Goal: Task Accomplishment & Management: Manage account settings

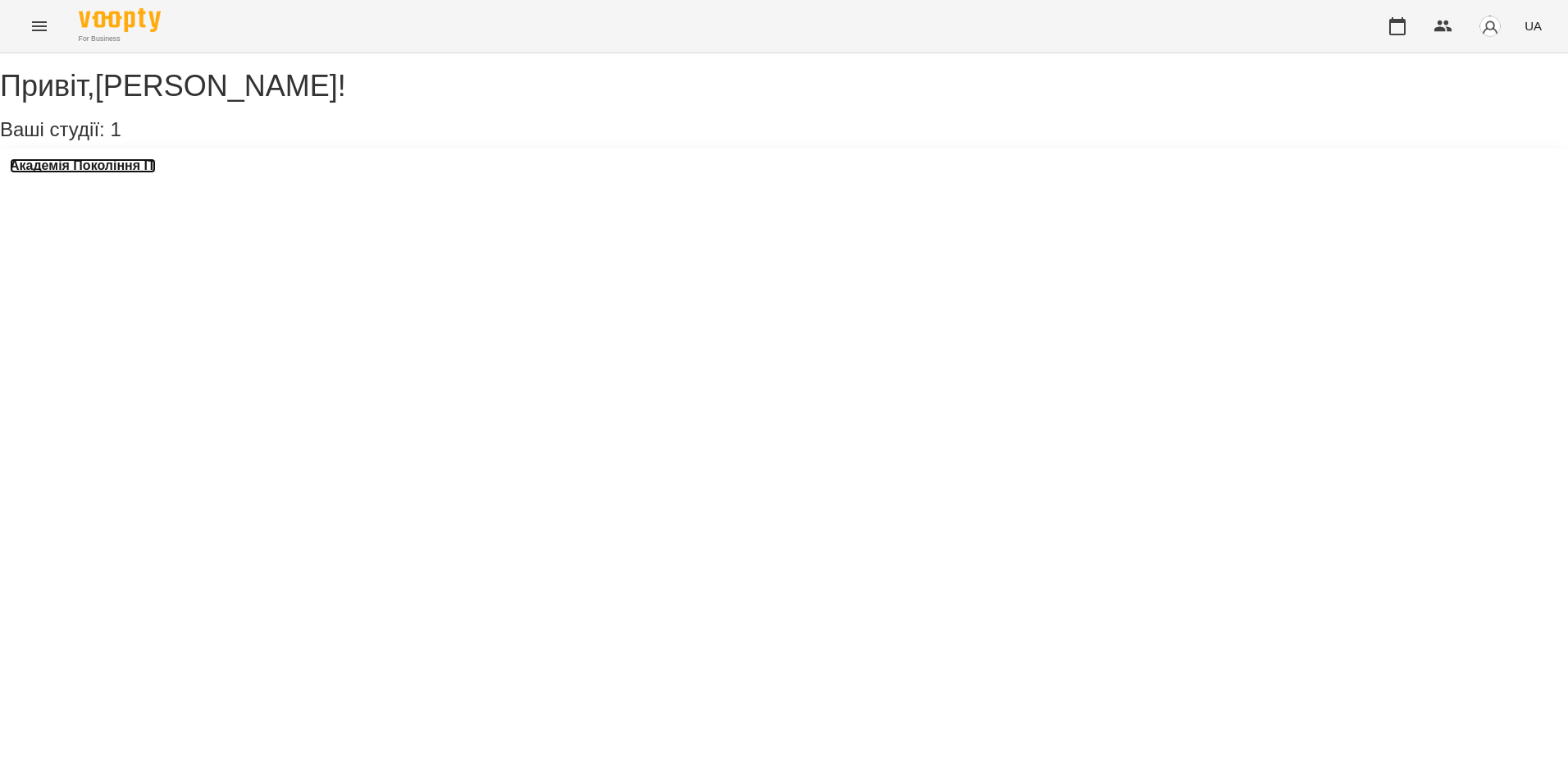
click at [156, 173] on h3 "Академія Покоління ІТ" at bounding box center [82, 165] width 146 height 15
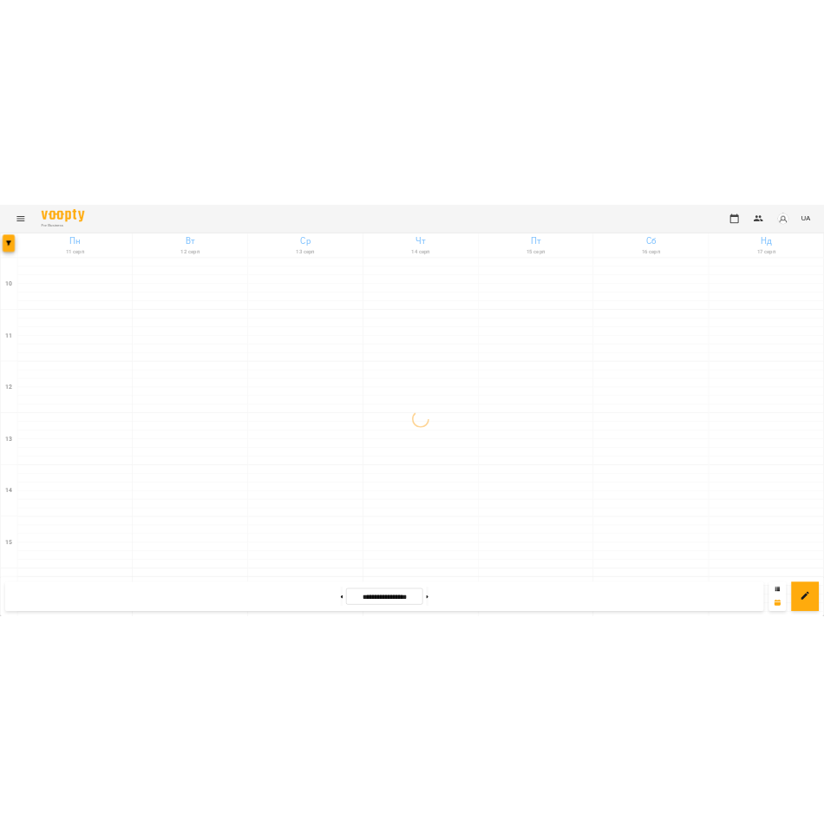
scroll to position [711, 0]
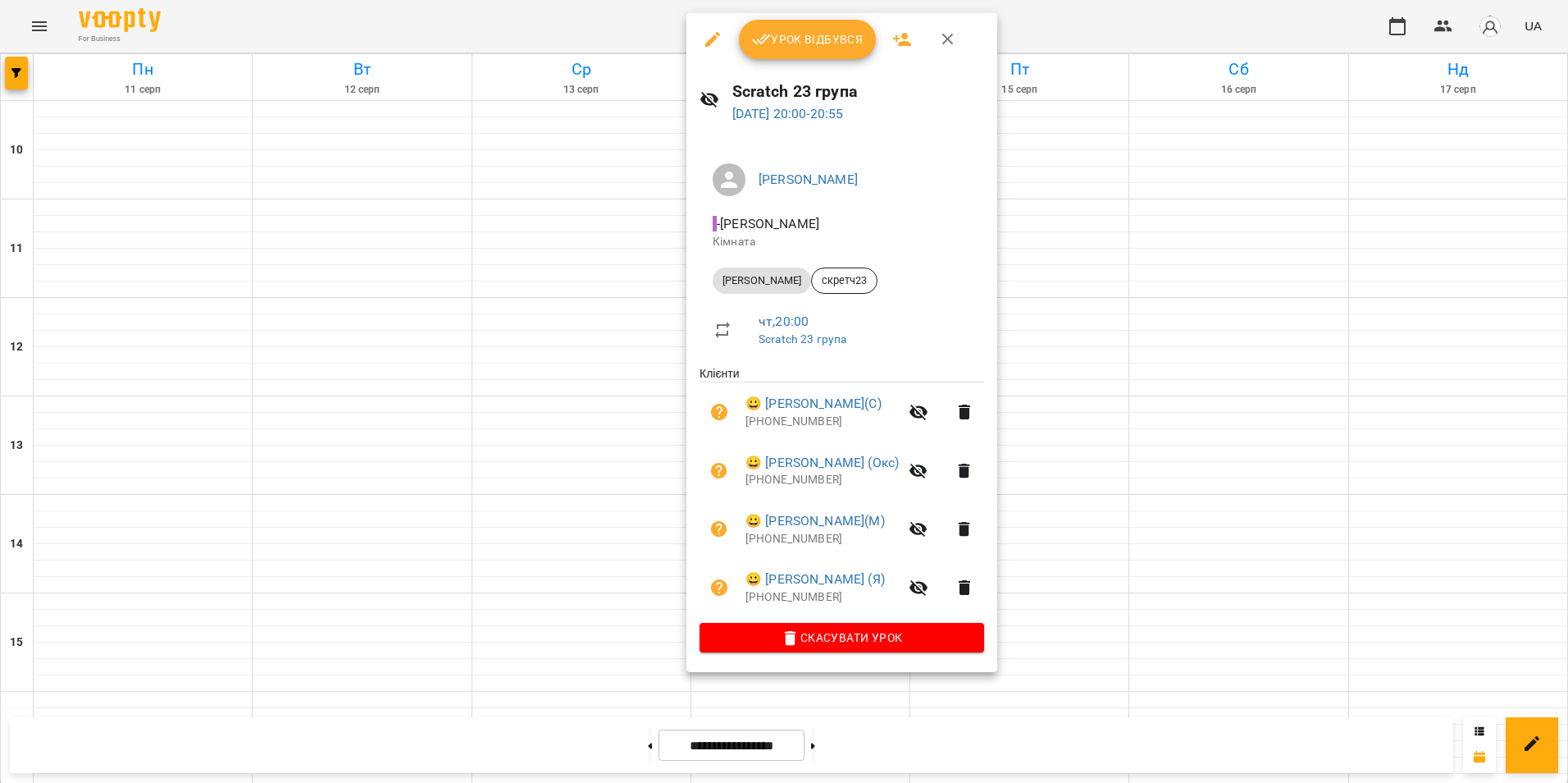
click at [828, 42] on span "Урок відбувся" at bounding box center [808, 39] width 112 height 20
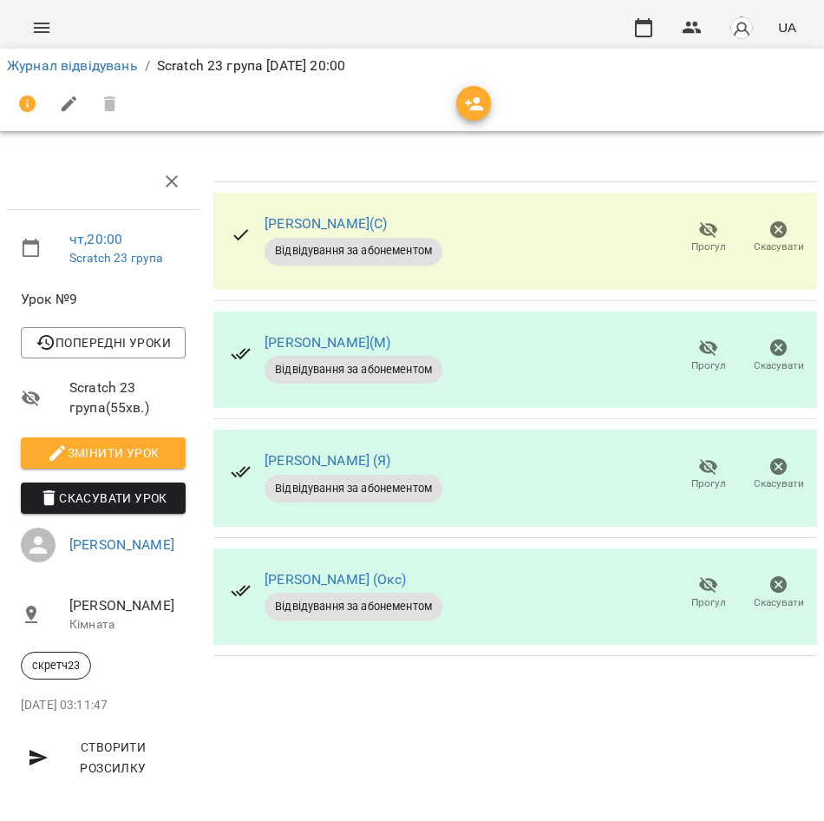
click at [699, 468] on icon "button" at bounding box center [708, 466] width 21 height 21
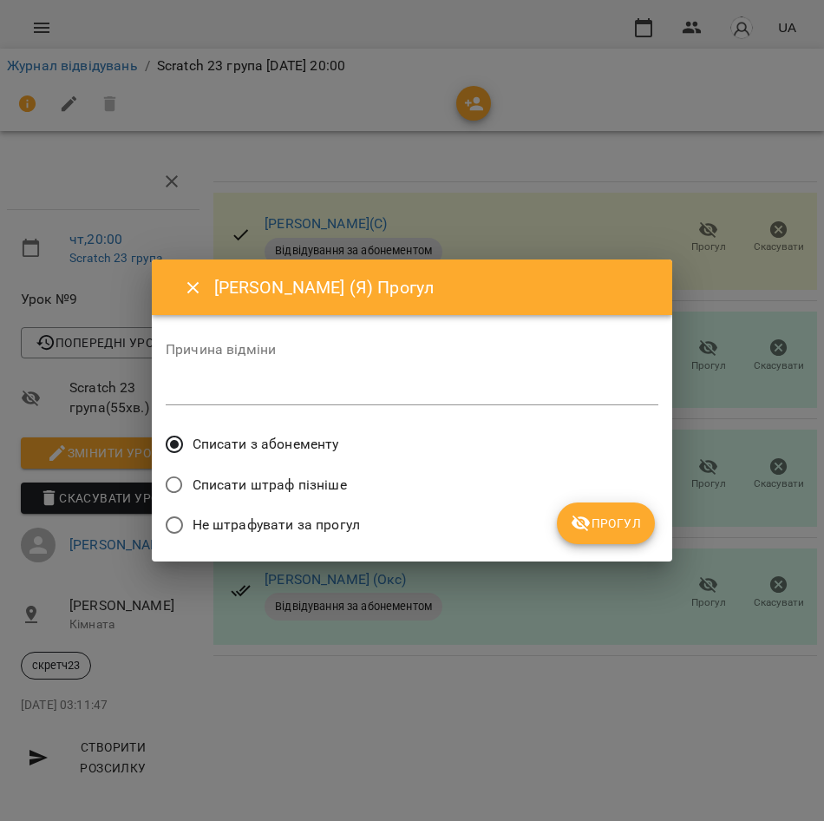
click at [641, 528] on button "Прогул" at bounding box center [606, 523] width 98 height 42
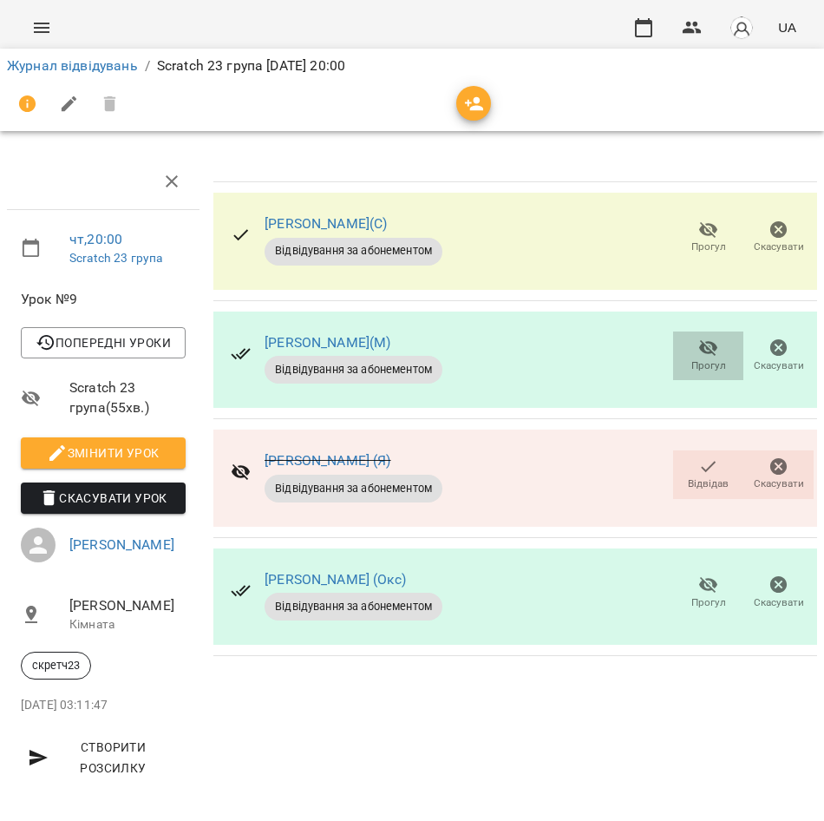
click at [704, 343] on icon "button" at bounding box center [708, 347] width 21 height 21
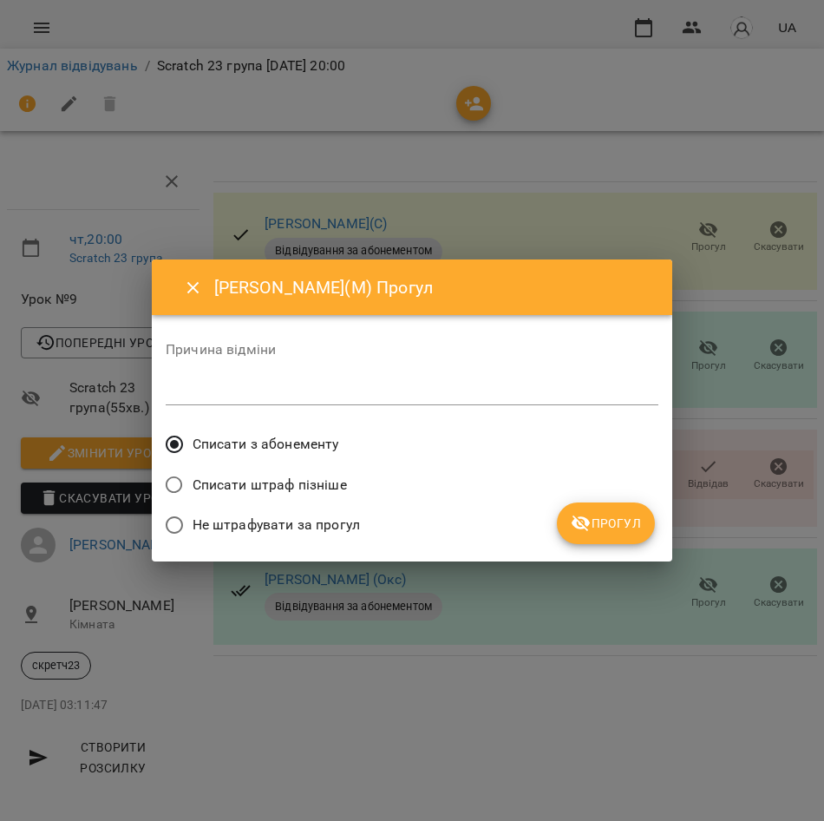
click at [627, 514] on span "Прогул" at bounding box center [606, 523] width 70 height 21
